Goal: Task Accomplishment & Management: Manage account settings

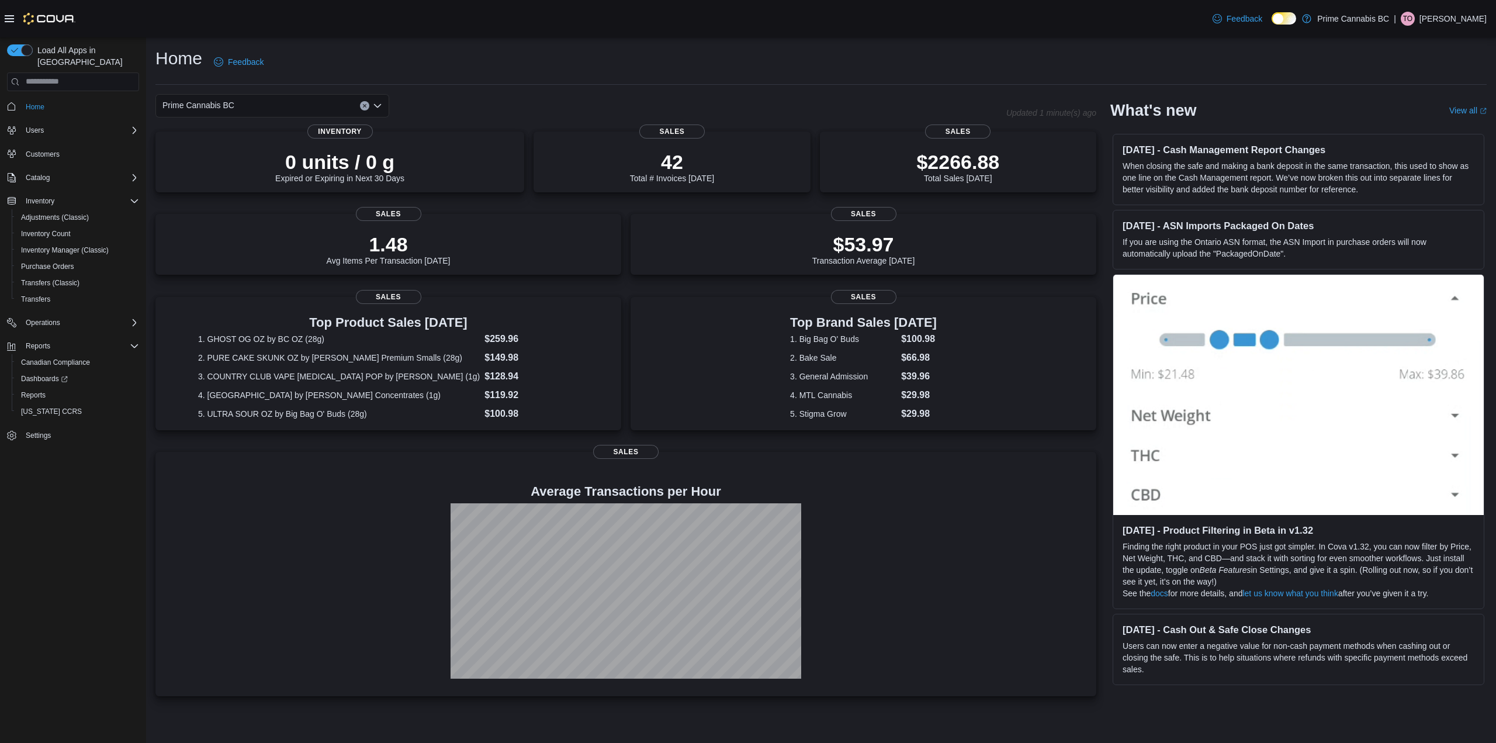
click at [376, 102] on icon "Open list of options" at bounding box center [377, 105] width 9 height 9
click at [314, 161] on div "Kelowna" at bounding box center [279, 160] width 206 height 12
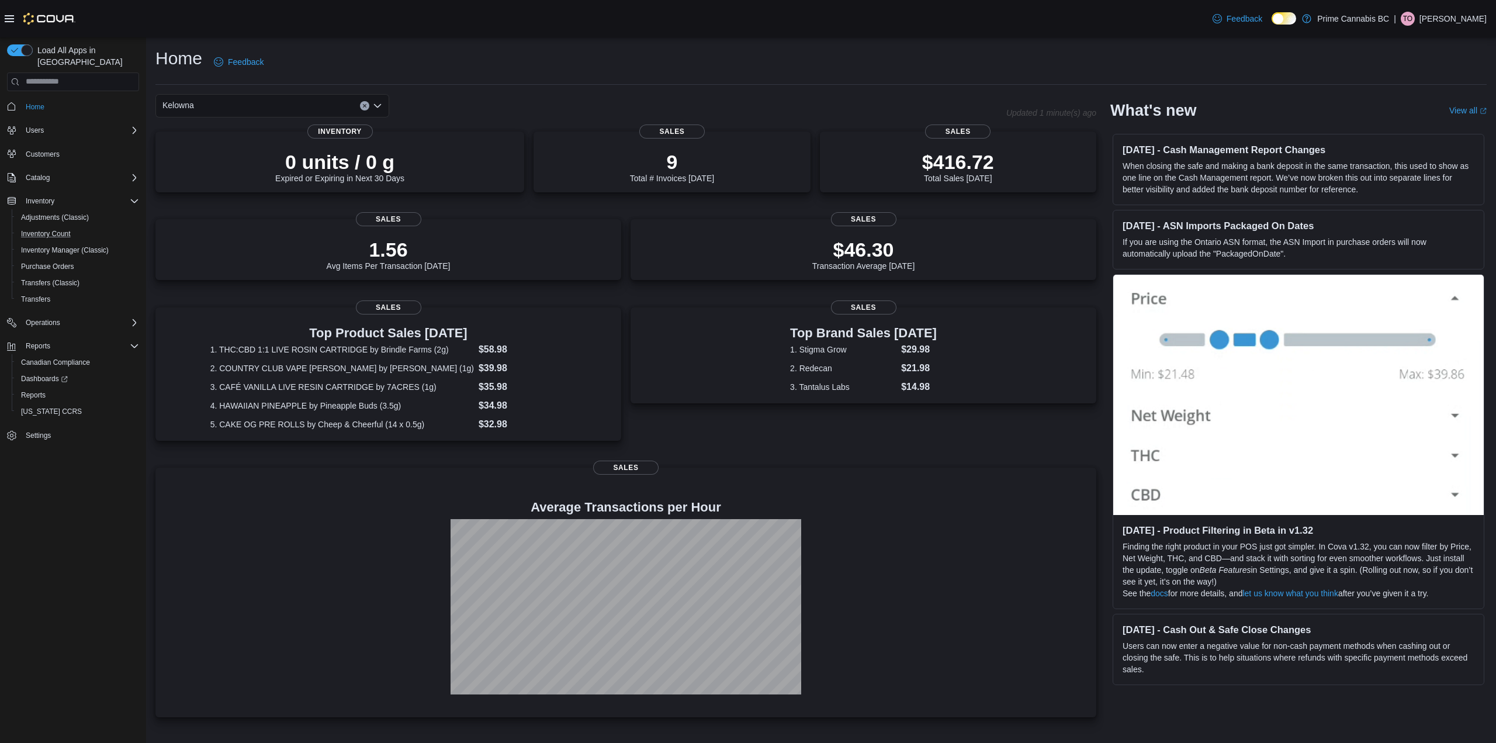
click at [60, 229] on button "Inventory Count" at bounding box center [78, 234] width 132 height 16
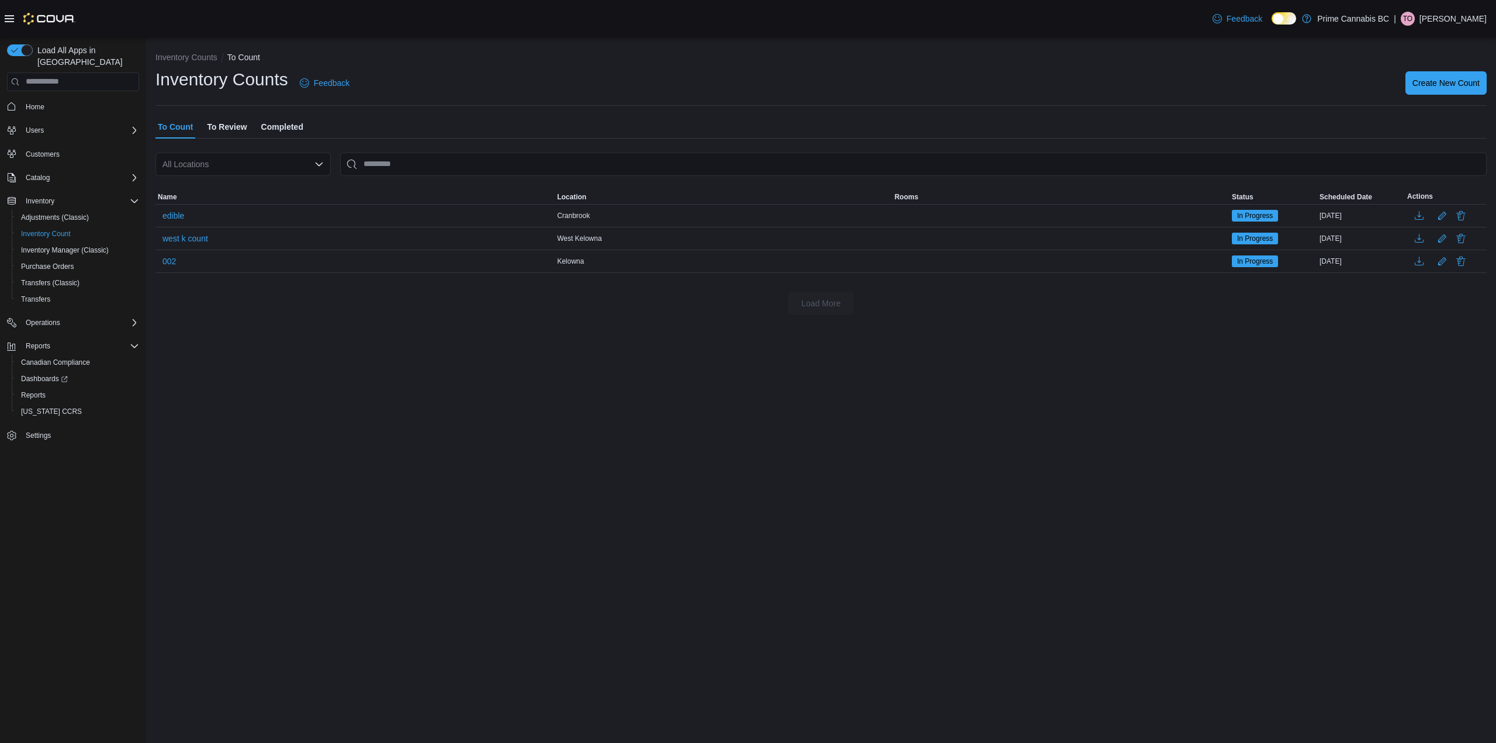
click at [241, 169] on div "All Locations" at bounding box center [242, 163] width 175 height 23
click at [235, 221] on div "Kelowna" at bounding box center [249, 218] width 147 height 12
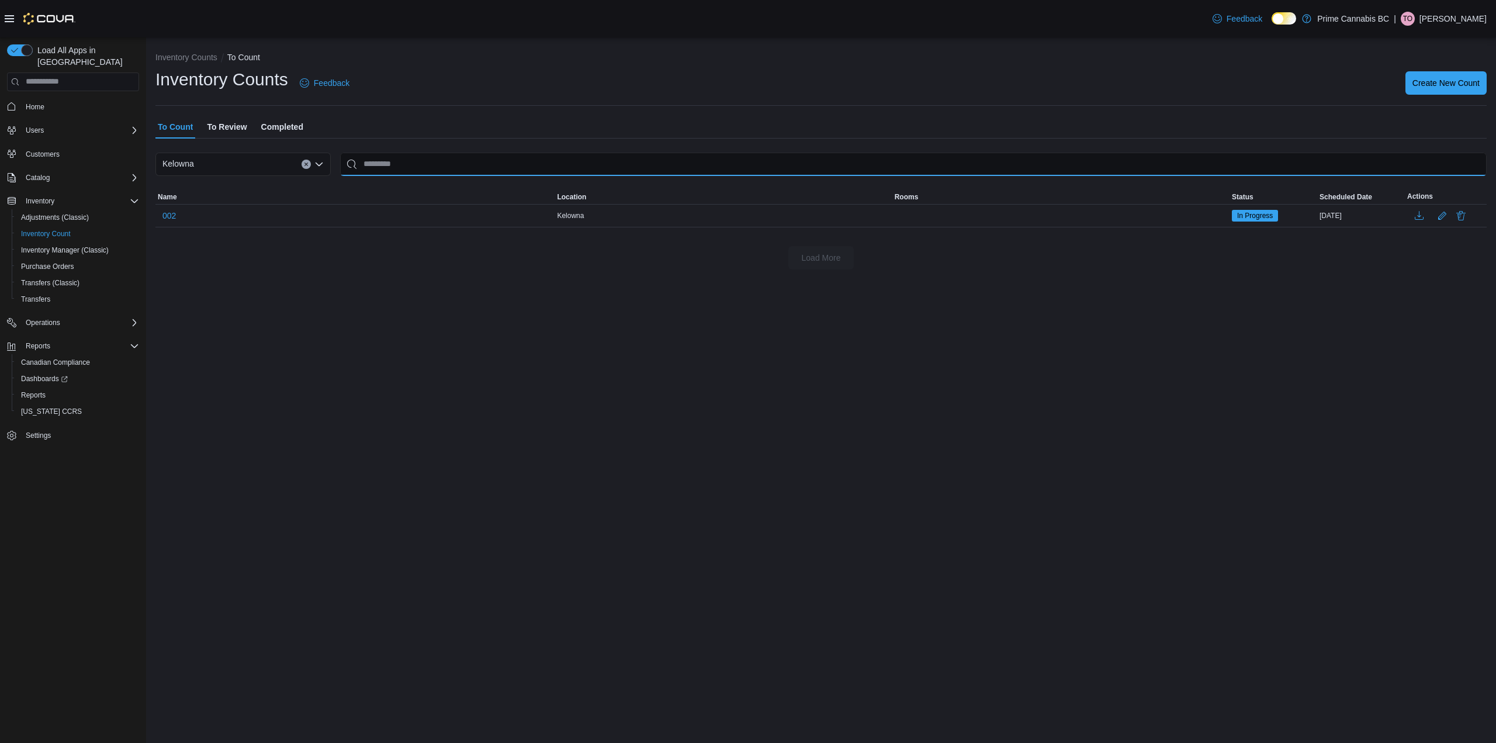
click at [411, 165] on input "This is a search bar. After typing your query, hit enter to filter the results …" at bounding box center [913, 163] width 1146 height 23
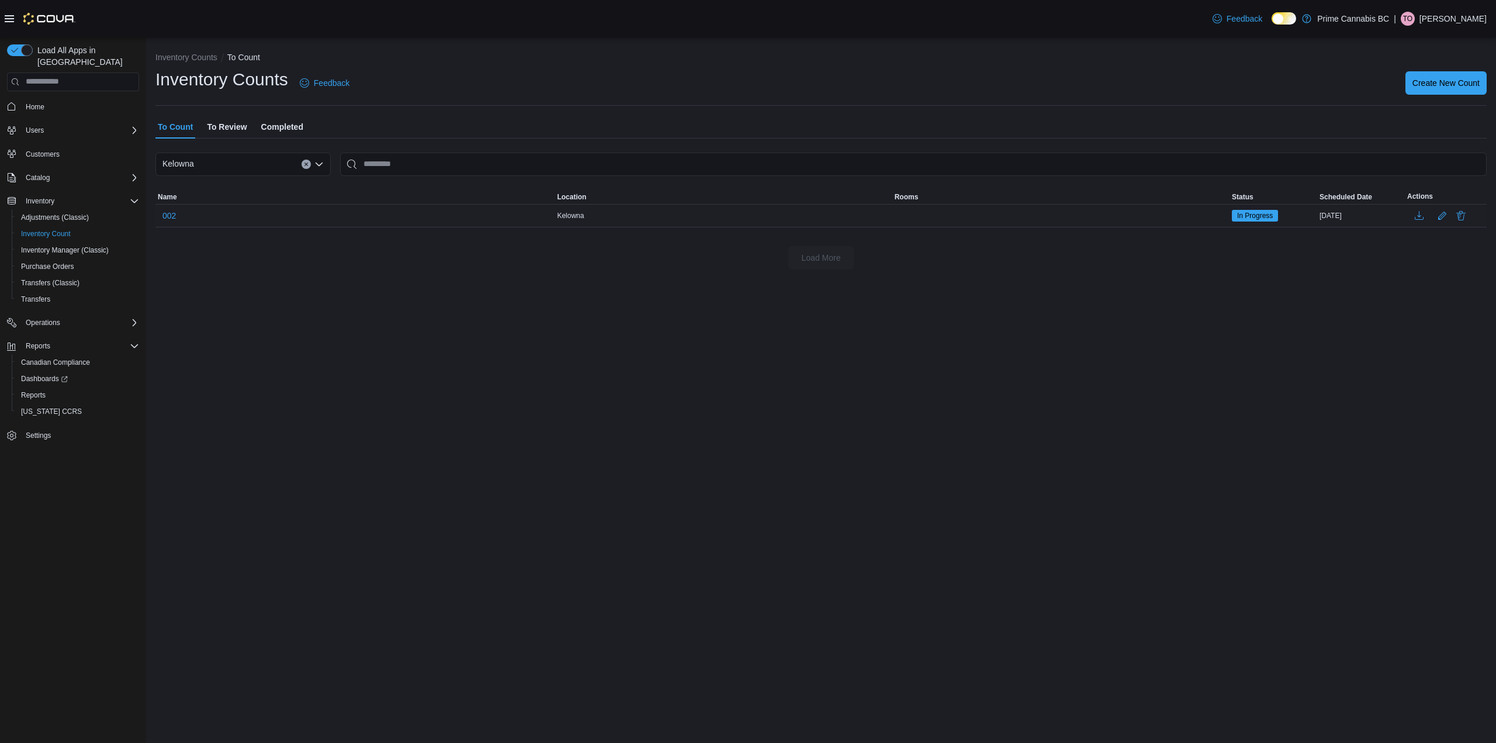
click at [530, 219] on div "002" at bounding box center [354, 215] width 399 height 22
click at [167, 213] on span "002" at bounding box center [168, 216] width 13 height 12
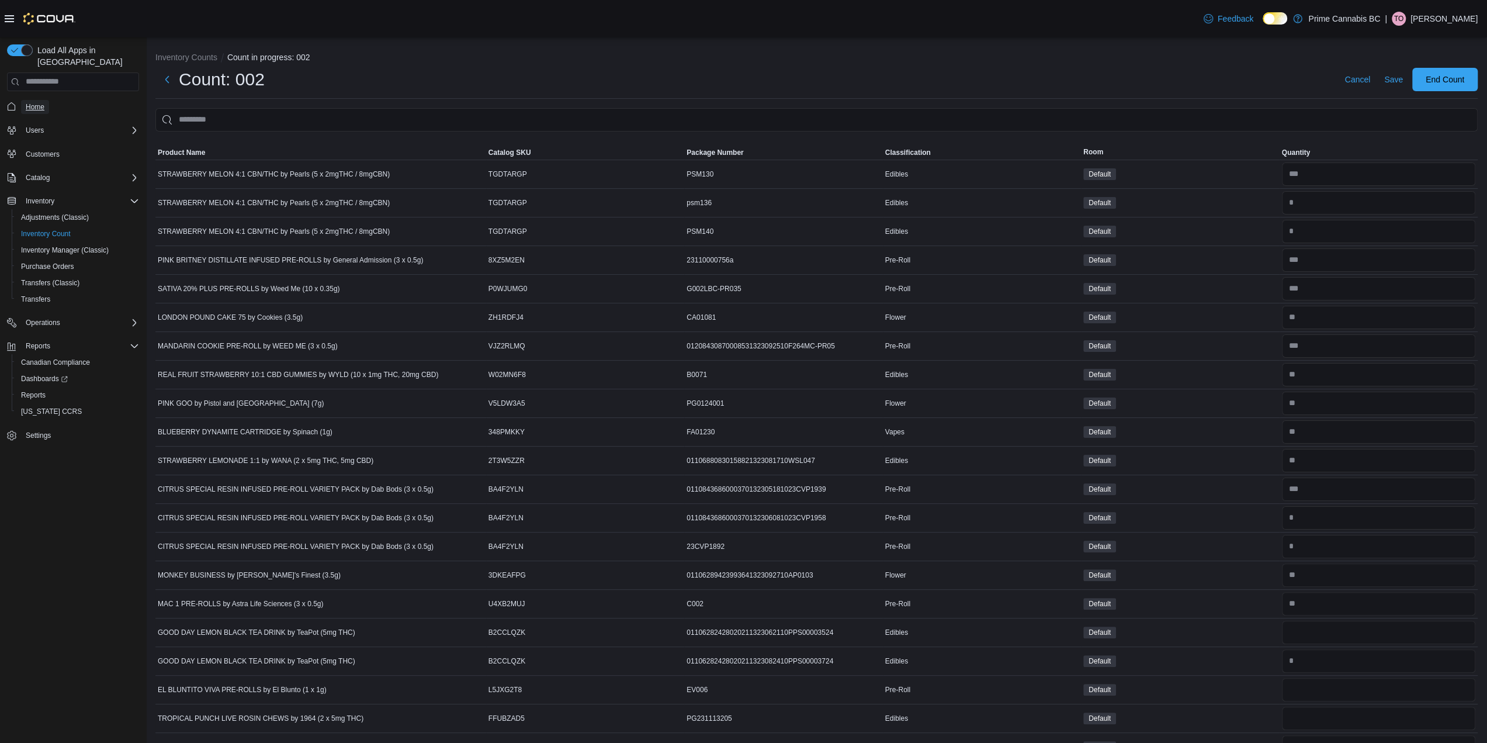
click at [33, 100] on span "Home" at bounding box center [35, 107] width 19 height 14
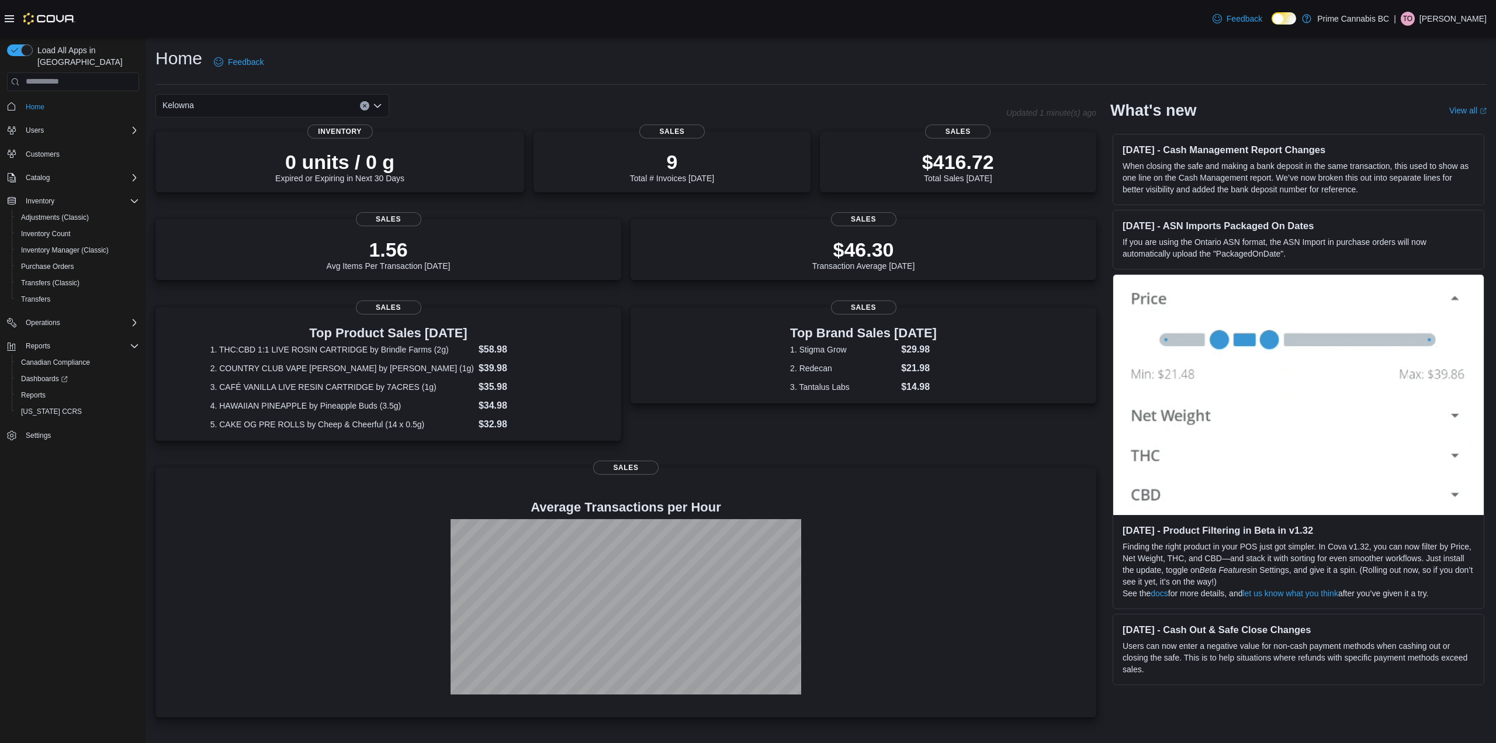
click at [1455, 25] on p "[PERSON_NAME]" at bounding box center [1452, 19] width 67 height 14
click at [1420, 123] on span "Sign Out" at bounding box center [1411, 120] width 32 height 12
